Goal: Subscribe to service/newsletter

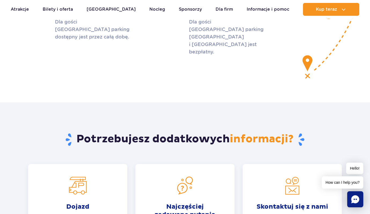
scroll to position [2099, 0]
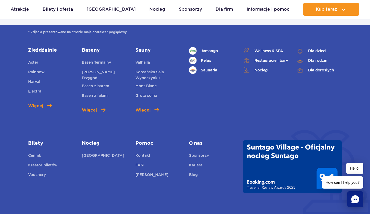
type input "e"
checkbox input "false"
type input "jakub@sklepyonline.com.pl"
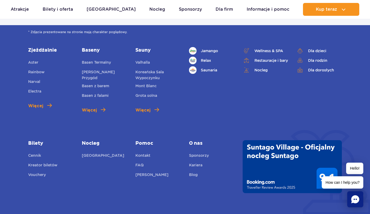
checkbox input "true"
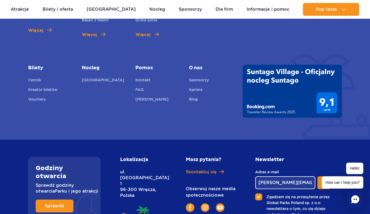
checkbox input "true"
